Goal: Task Accomplishment & Management: Use online tool/utility

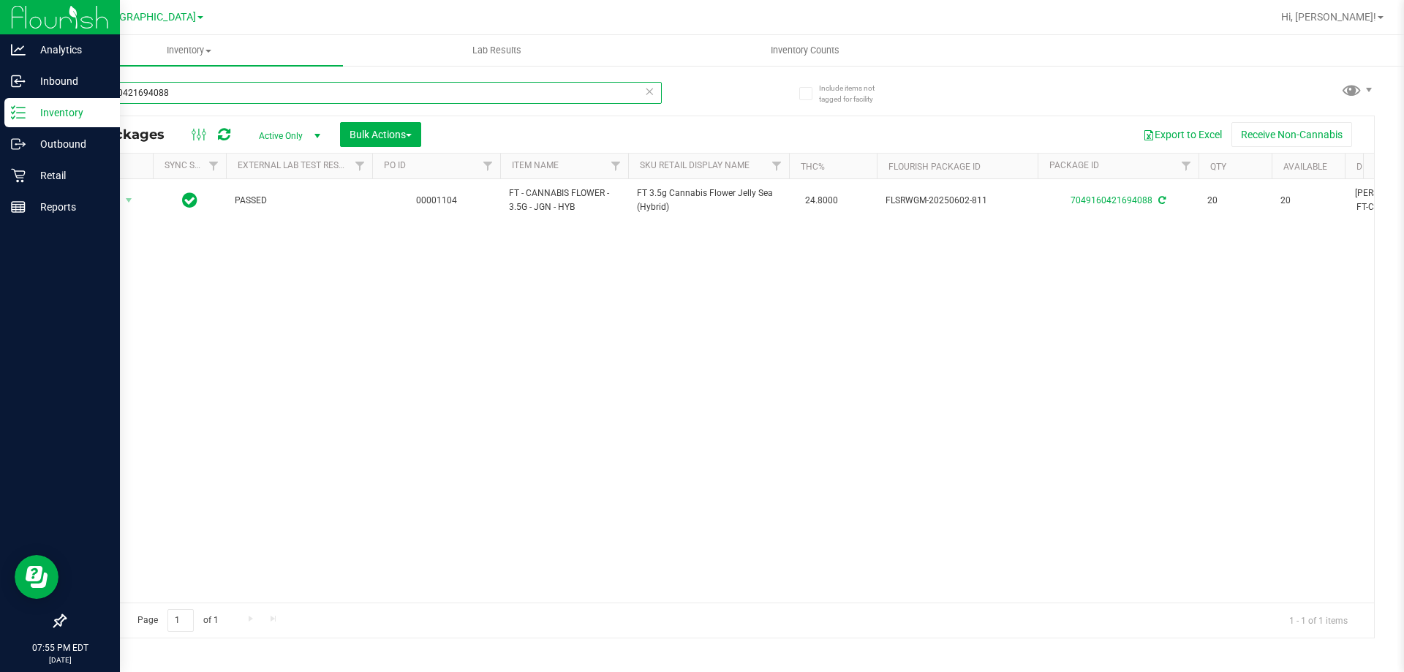
drag, startPoint x: 197, startPoint y: 88, endPoint x: 0, endPoint y: 10, distance: 211.6
click at [0, 10] on div "Analytics Inbound Inventory Outbound Retail Reports 07:55 PM EDT [DATE] 09/23 […" at bounding box center [702, 336] width 1404 height 672
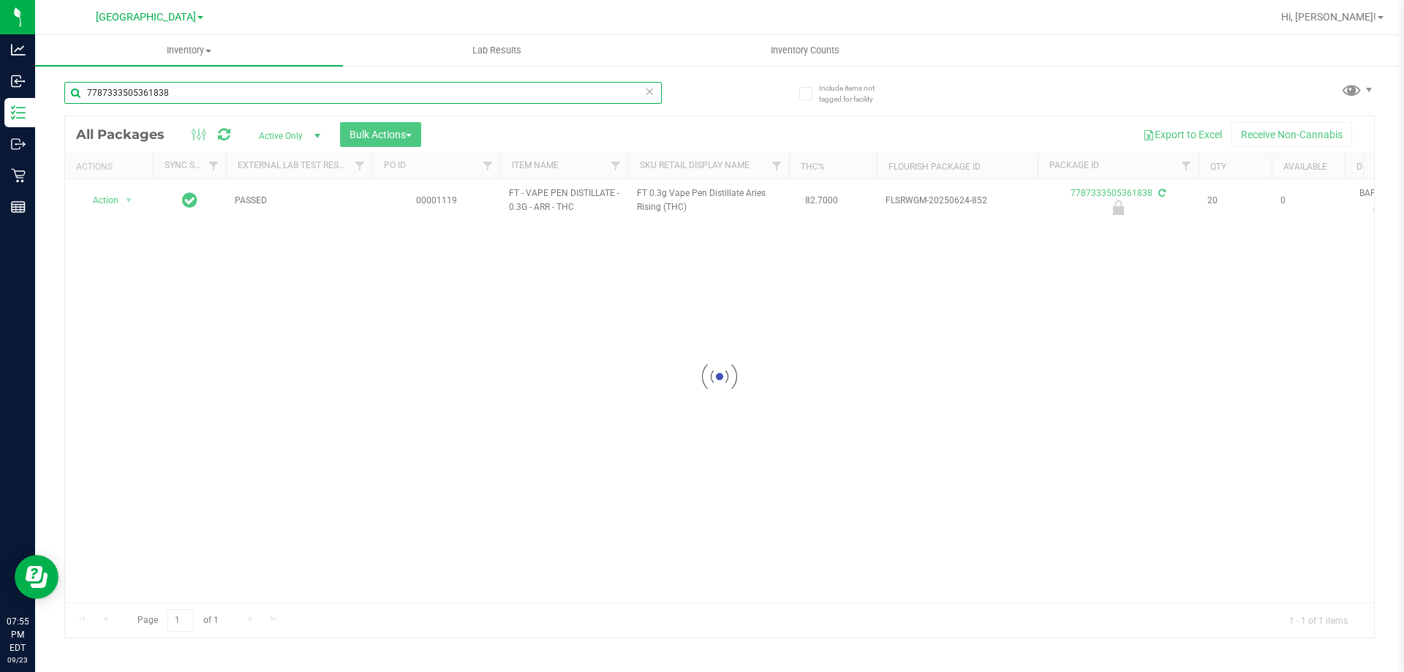
type input "7787333505361838"
click at [117, 198] on div at bounding box center [719, 376] width 1309 height 521
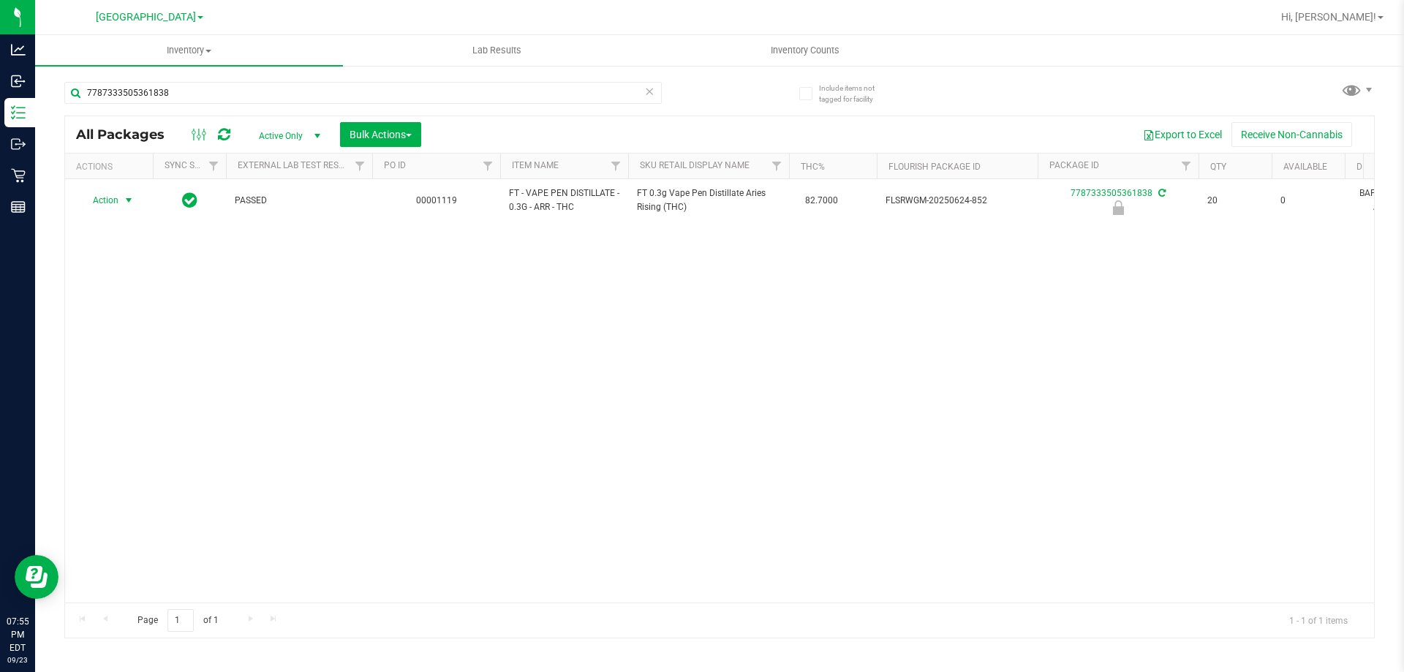
click at [117, 198] on span "Action" at bounding box center [99, 200] width 39 height 20
click at [139, 363] on li "Unlock package" at bounding box center [127, 374] width 94 height 22
